Goal: Task Accomplishment & Management: Manage account settings

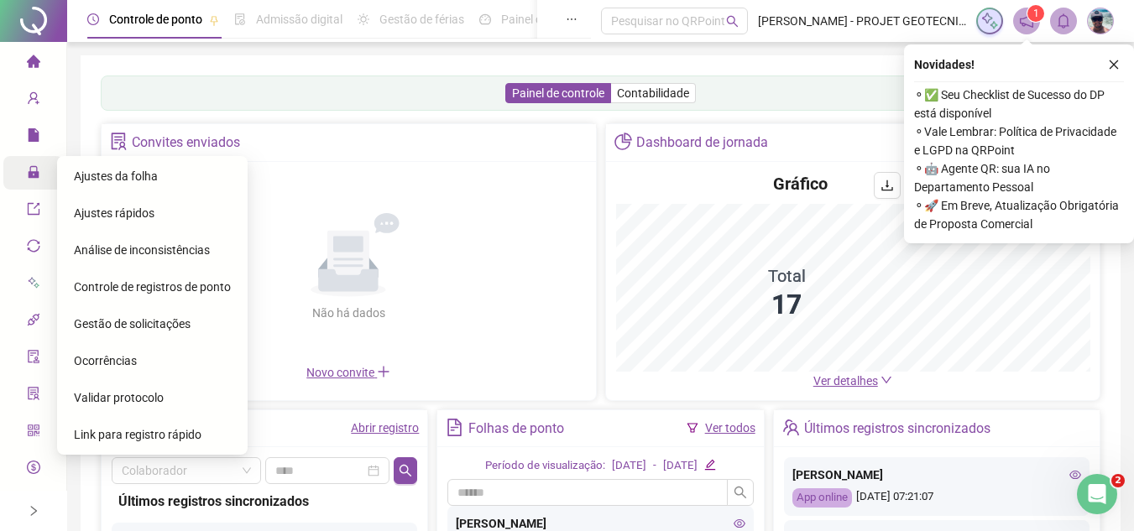
click at [27, 184] on span "lock" at bounding box center [33, 175] width 13 height 34
click at [161, 328] on span "Gestão de solicitações" at bounding box center [132, 323] width 117 height 13
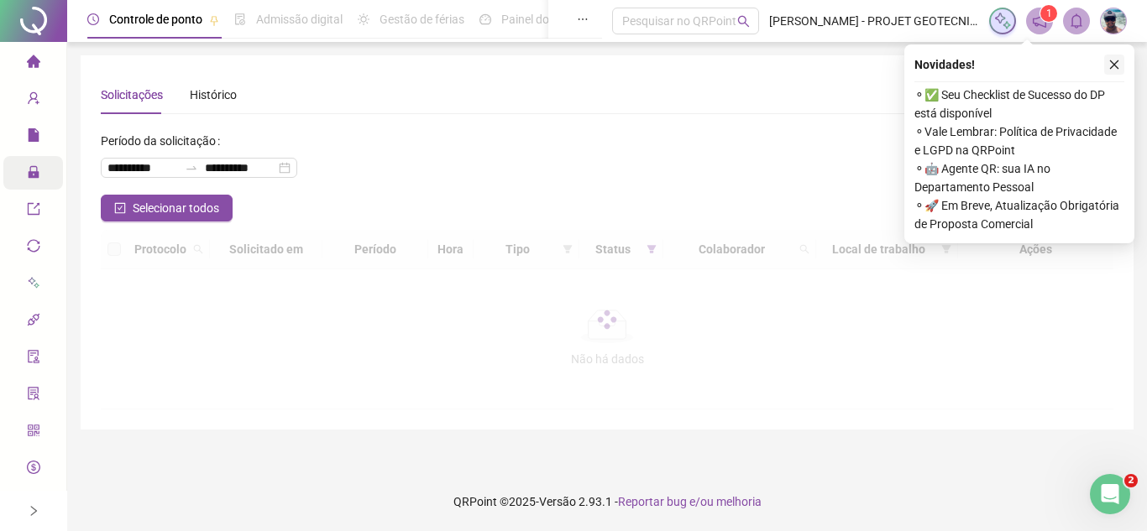
click at [1117, 66] on icon "close" at bounding box center [1114, 65] width 12 height 12
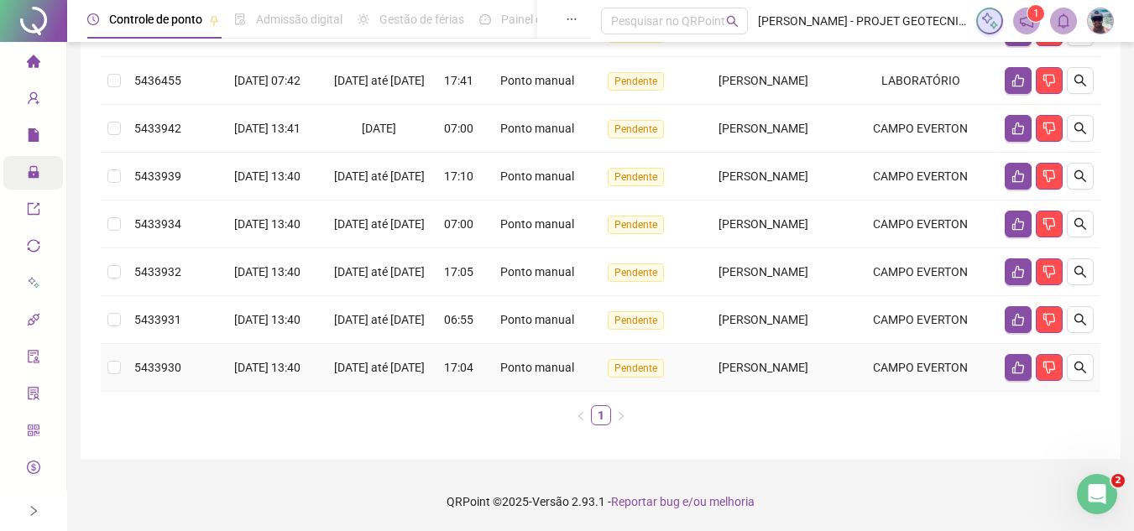
scroll to position [494, 0]
click at [576, 355] on td "Ponto manual" at bounding box center [539, 368] width 110 height 48
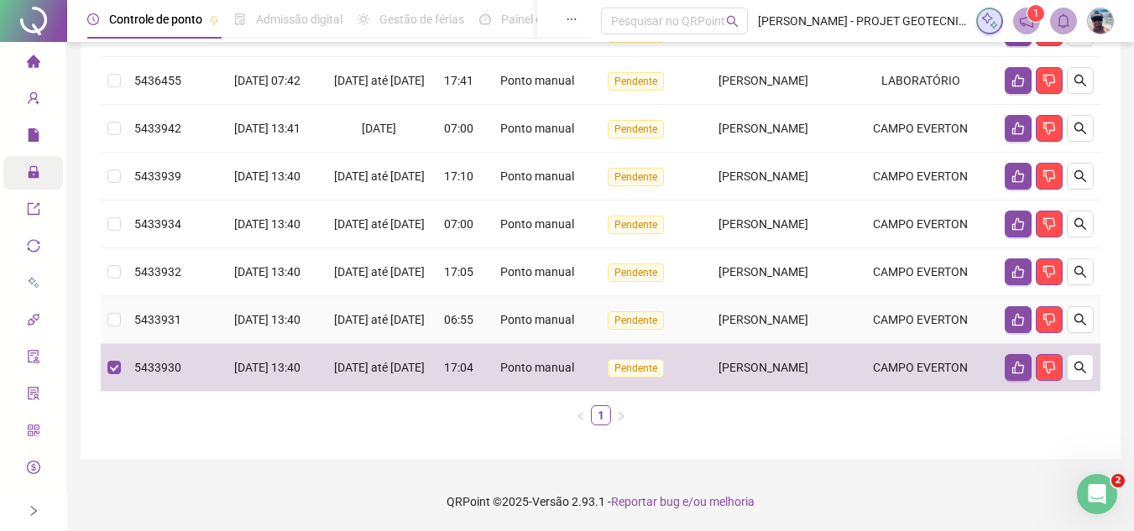
click at [509, 322] on td "Ponto manual" at bounding box center [539, 320] width 110 height 48
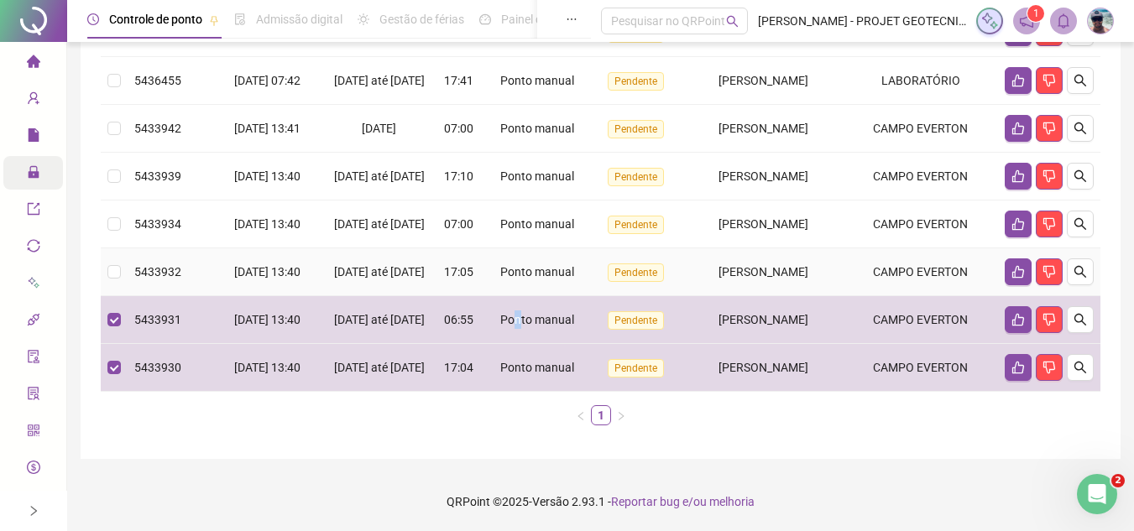
click at [508, 265] on span "Ponto manual" at bounding box center [537, 271] width 74 height 13
drag, startPoint x: 501, startPoint y: 179, endPoint x: 496, endPoint y: 151, distance: 28.2
click at [501, 201] on td "Ponto manual" at bounding box center [539, 225] width 110 height 48
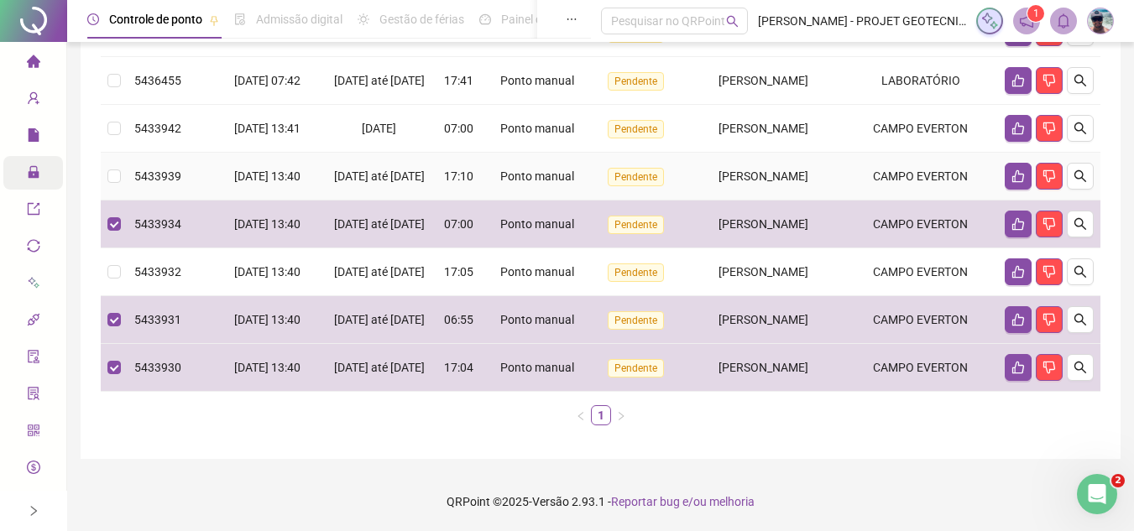
click at [496, 167] on div "Ponto manual" at bounding box center [538, 176] width 97 height 18
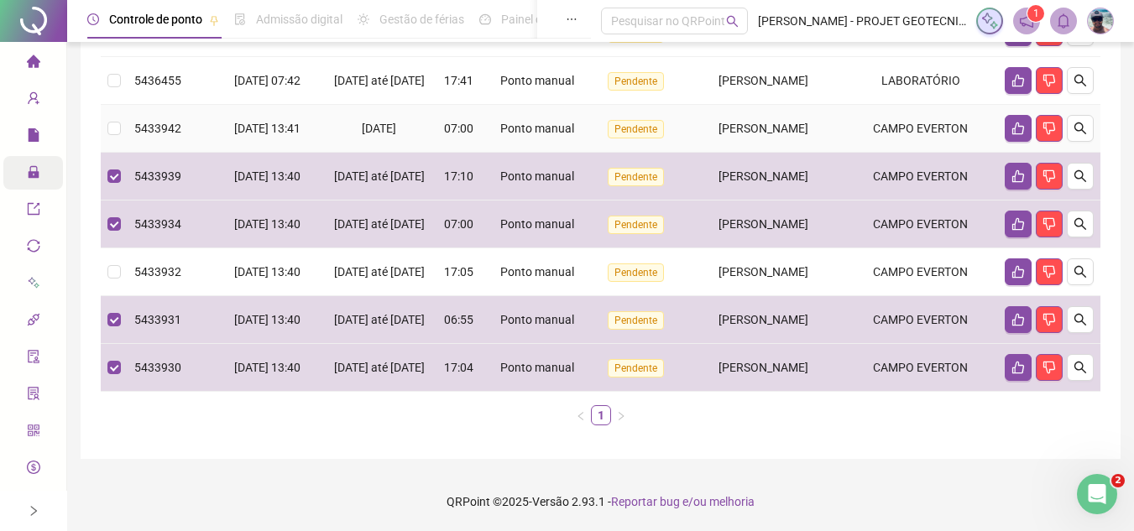
click at [500, 122] on span "Ponto manual" at bounding box center [537, 128] width 74 height 13
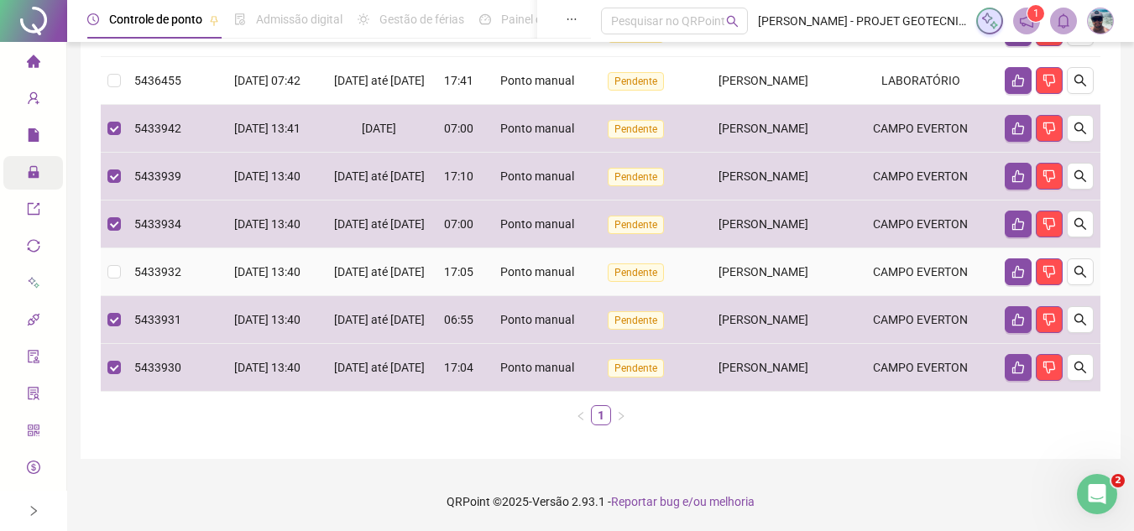
click at [444, 265] on span "17:05" at bounding box center [458, 271] width 29 height 13
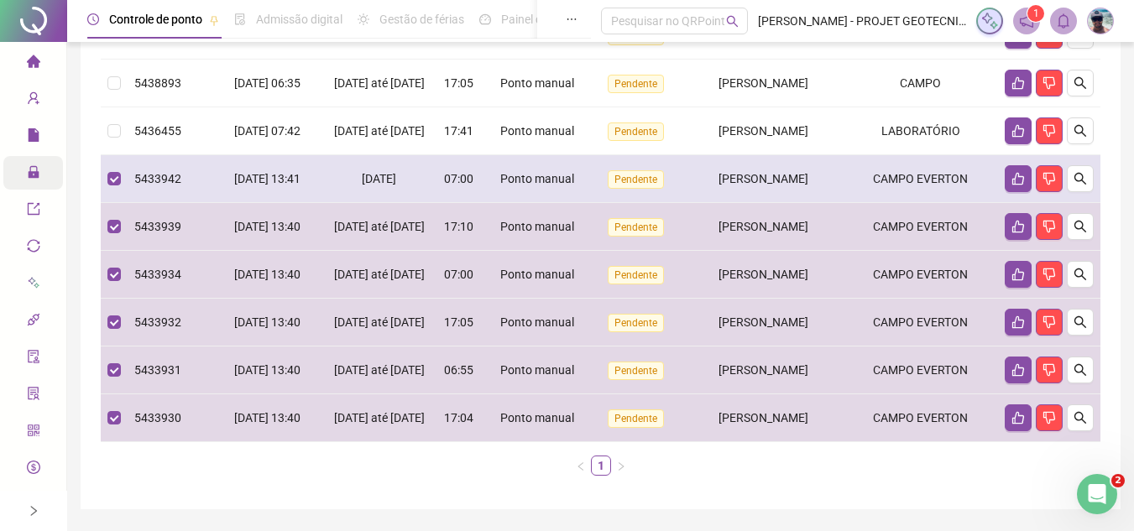
scroll to position [159, 0]
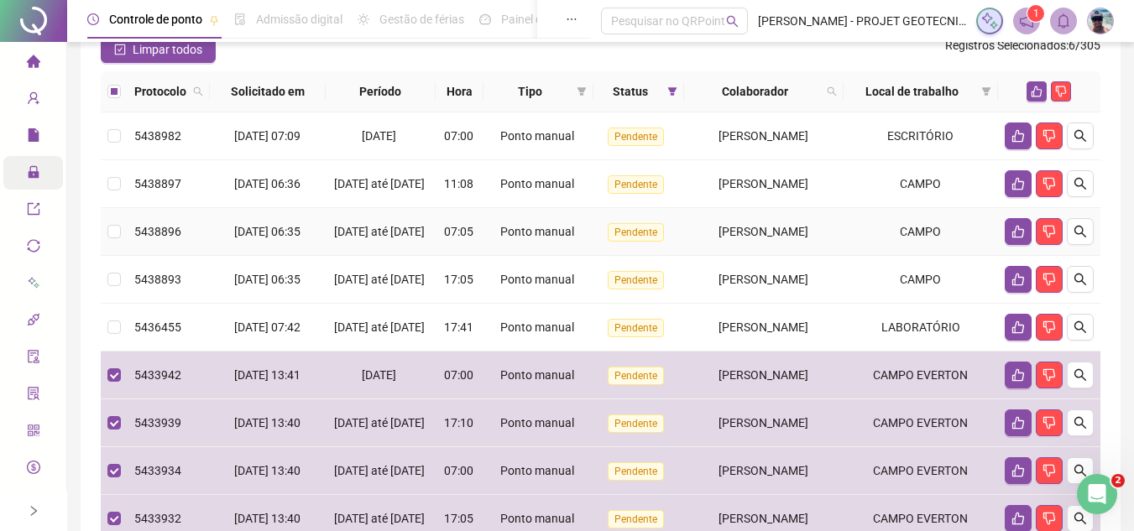
click at [522, 238] on div "Ponto manual" at bounding box center [538, 231] width 97 height 18
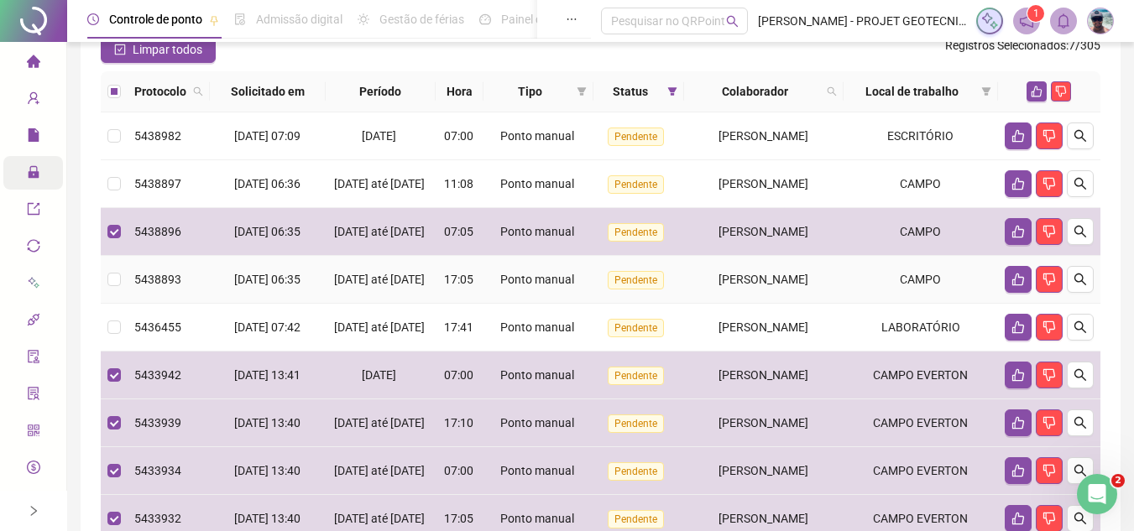
click at [517, 282] on td "Ponto manual" at bounding box center [539, 280] width 110 height 48
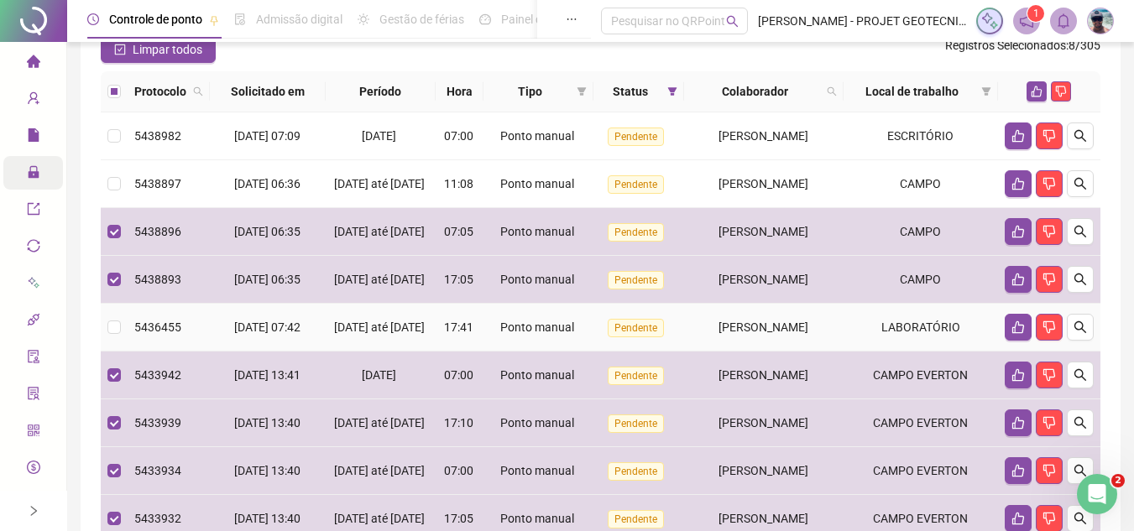
click at [513, 342] on td "Ponto manual" at bounding box center [539, 328] width 110 height 48
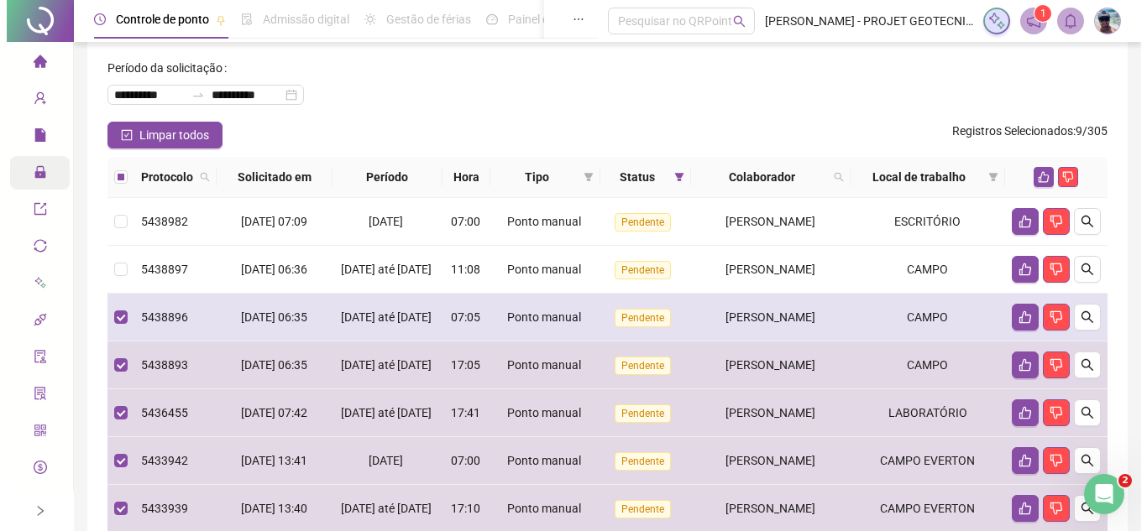
scroll to position [0, 0]
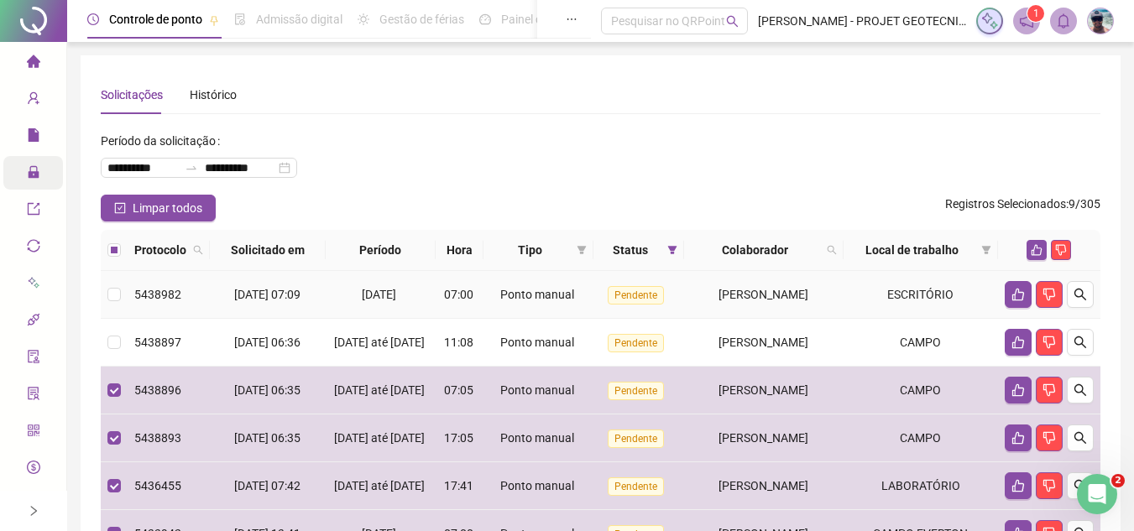
click at [539, 304] on td "Ponto manual" at bounding box center [539, 295] width 110 height 48
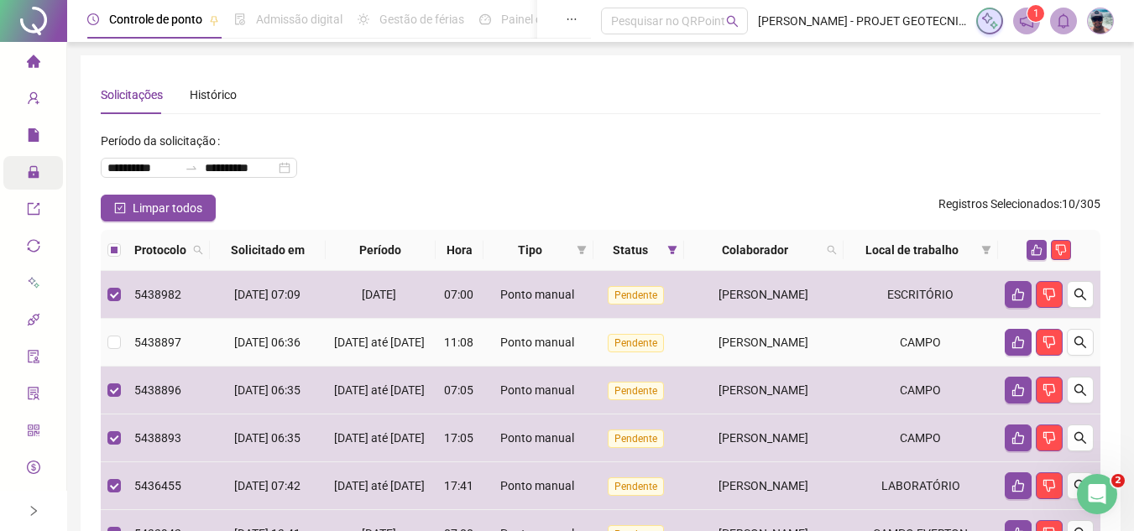
click at [532, 343] on span "Ponto manual" at bounding box center [537, 342] width 74 height 13
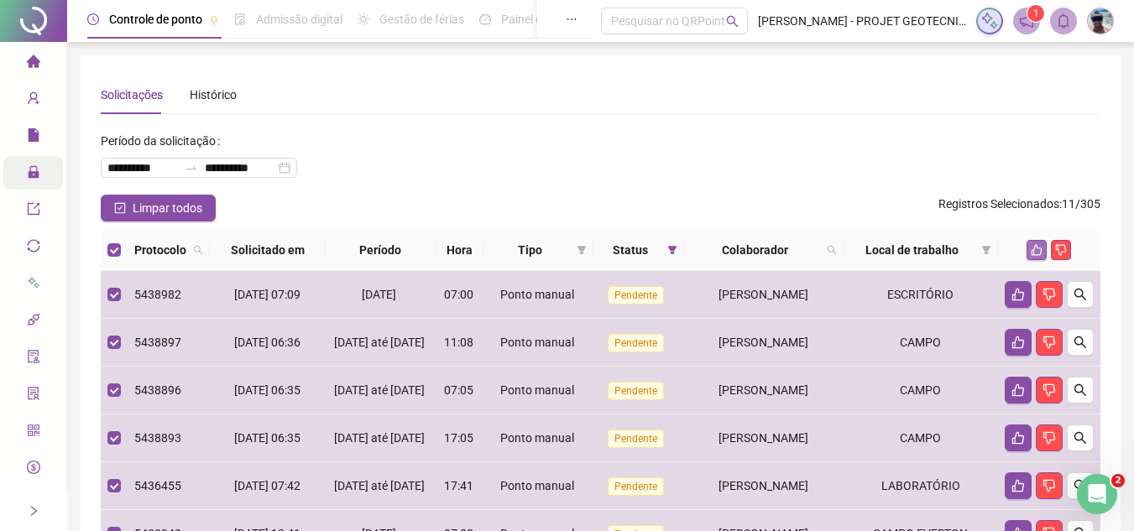
click at [1030, 247] on button "button" at bounding box center [1037, 250] width 20 height 20
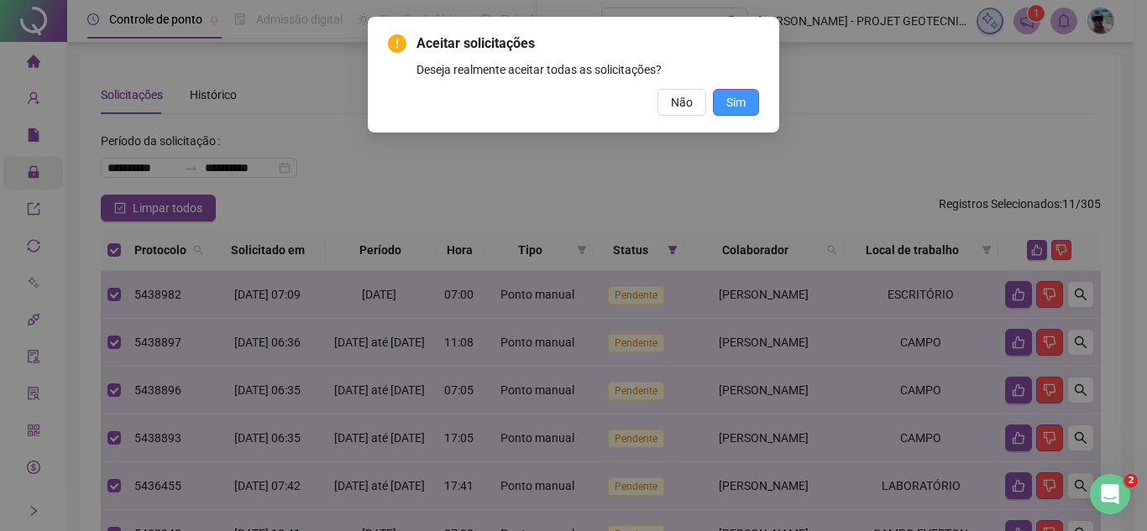
click at [735, 107] on span "Sim" at bounding box center [735, 102] width 19 height 18
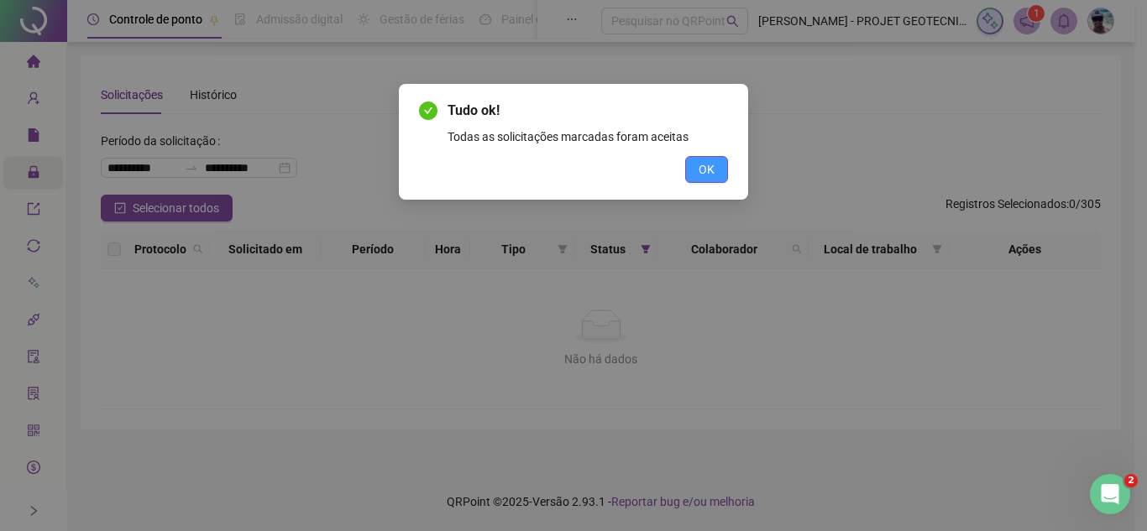
click at [698, 165] on button "OK" at bounding box center [706, 169] width 43 height 27
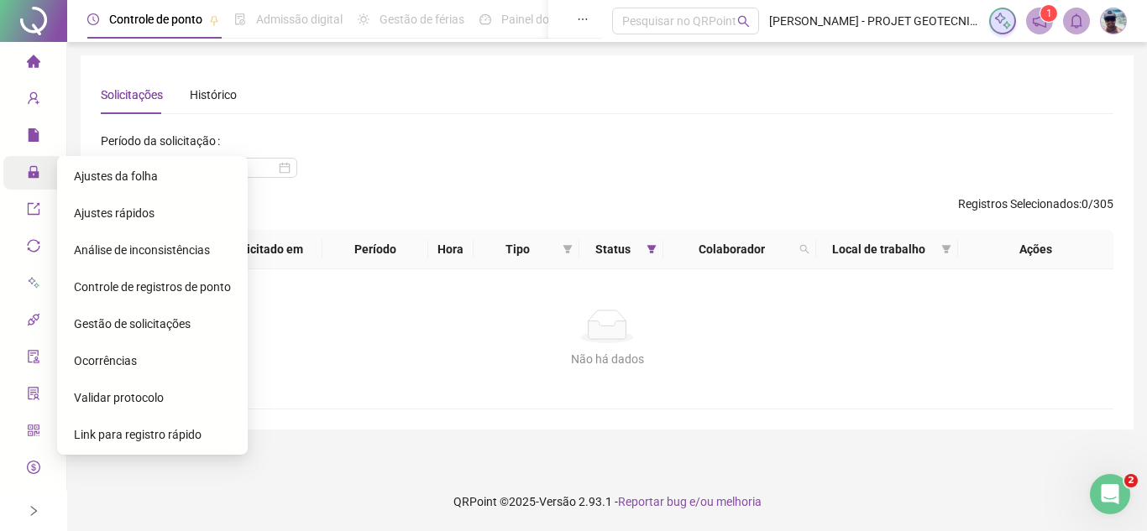
click at [34, 178] on span "Administração" at bounding box center [76, 172] width 98 height 13
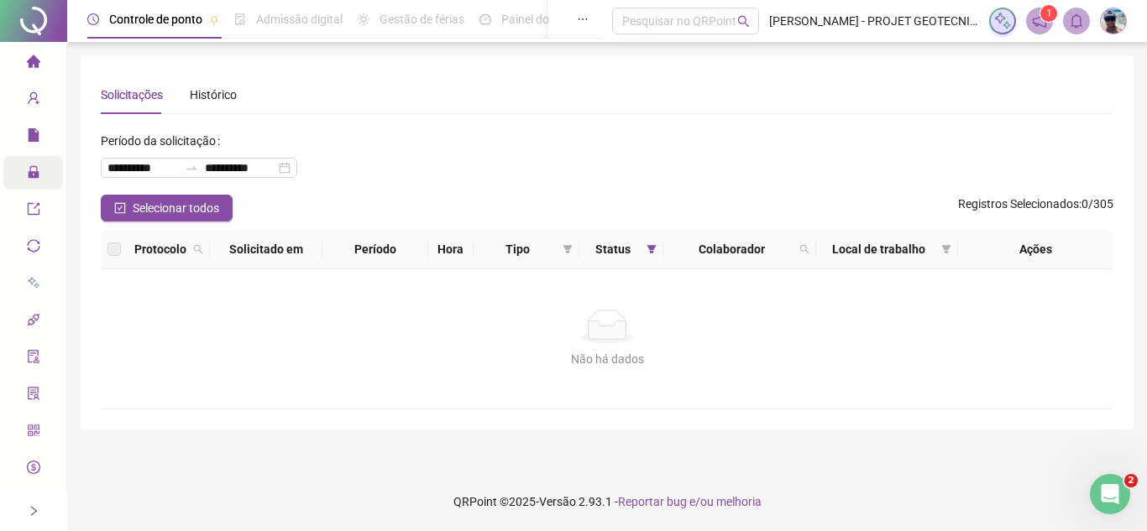
click at [37, 167] on span "Administração" at bounding box center [76, 172] width 98 height 13
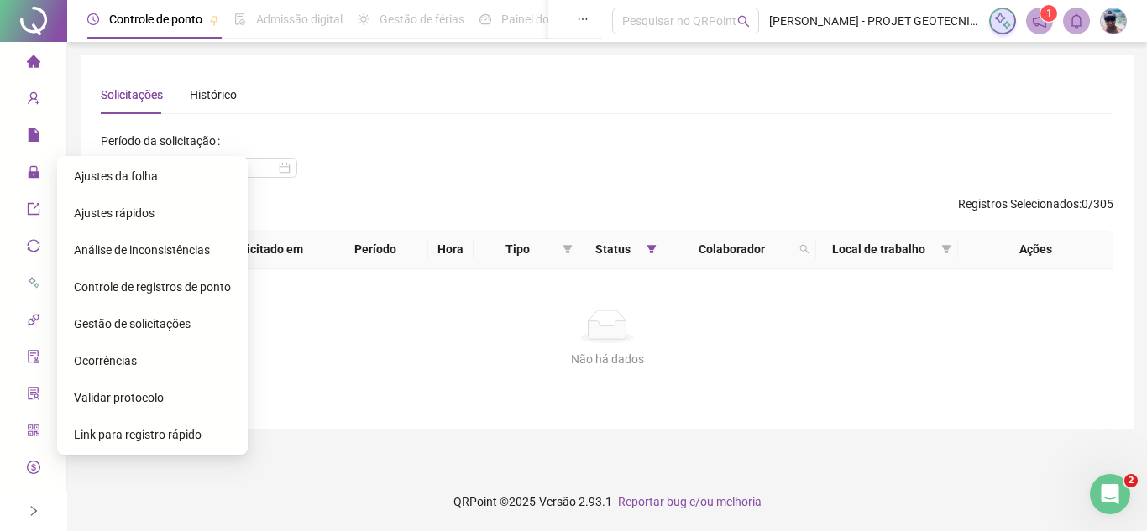
click at [165, 328] on span "Gestão de solicitações" at bounding box center [132, 323] width 117 height 13
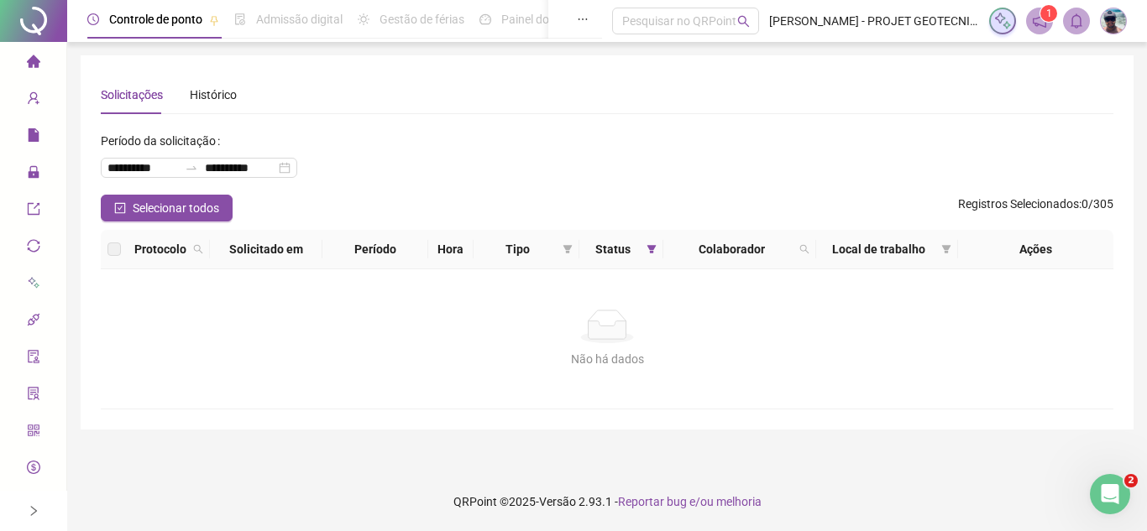
click at [714, 508] on span "Reportar bug e/ou melhoria" at bounding box center [690, 501] width 144 height 13
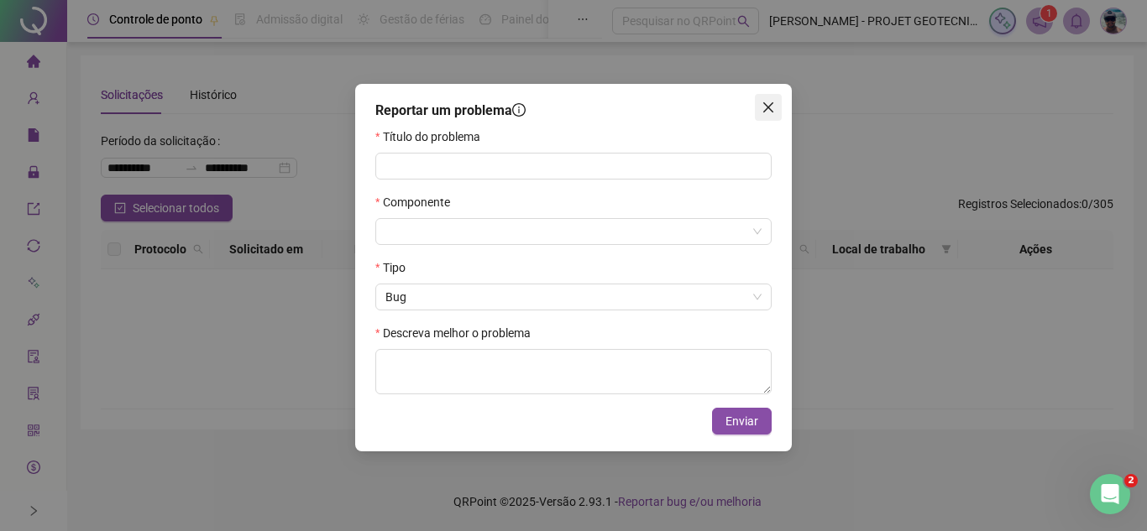
click at [766, 112] on icon "close" at bounding box center [767, 107] width 13 height 13
